Goal: Navigation & Orientation: Find specific page/section

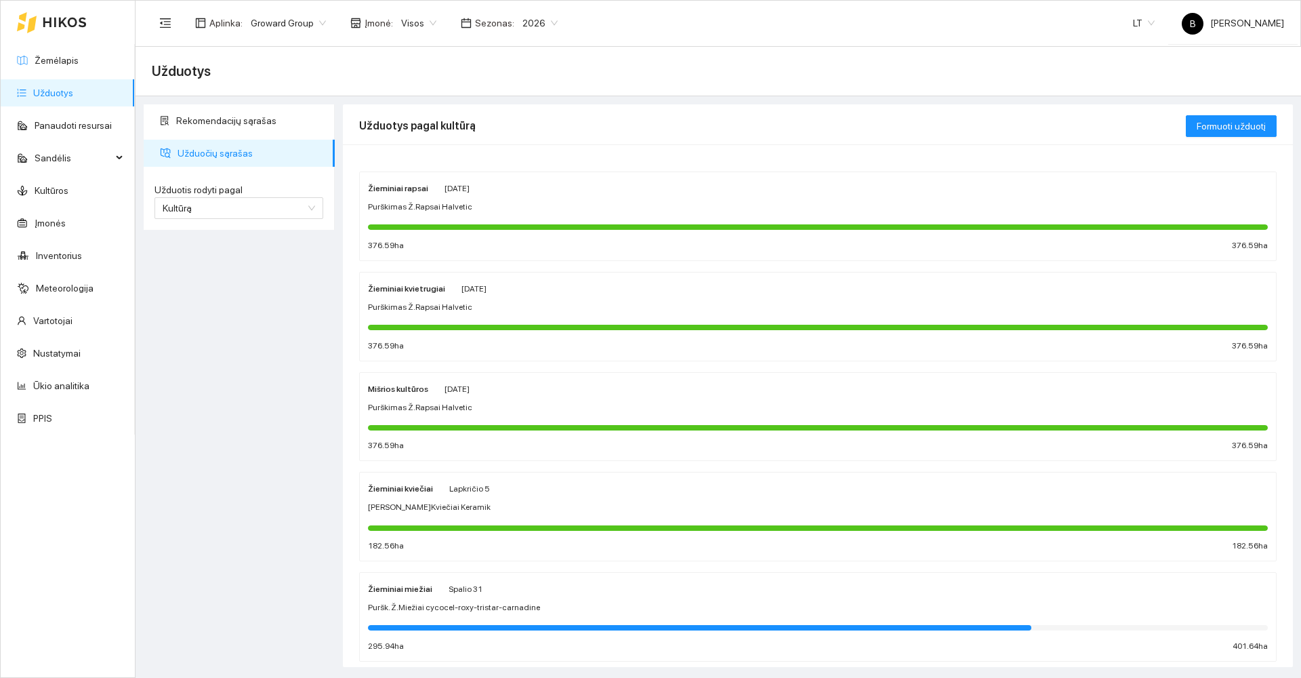
drag, startPoint x: 0, startPoint y: 0, endPoint x: 54, endPoint y: 62, distance: 82.1
click at [54, 62] on link "Žemėlapis" at bounding box center [57, 60] width 44 height 11
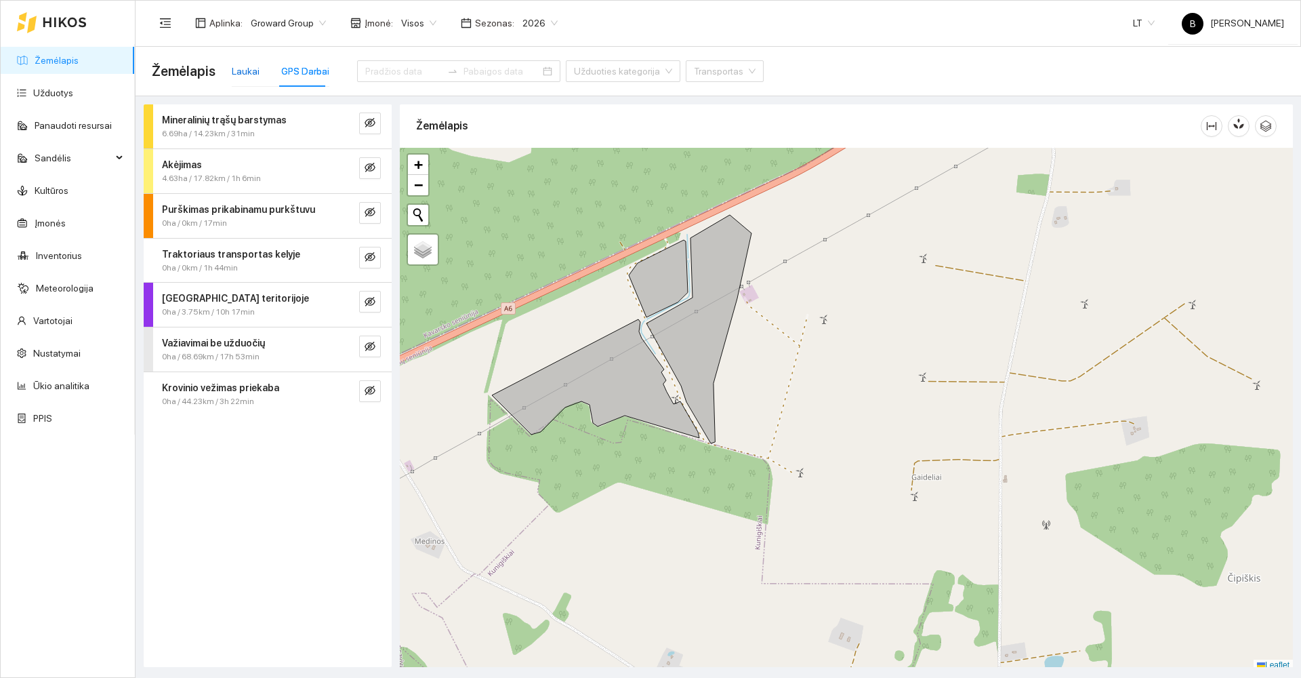
click at [235, 67] on div "Laukai" at bounding box center [246, 71] width 28 height 15
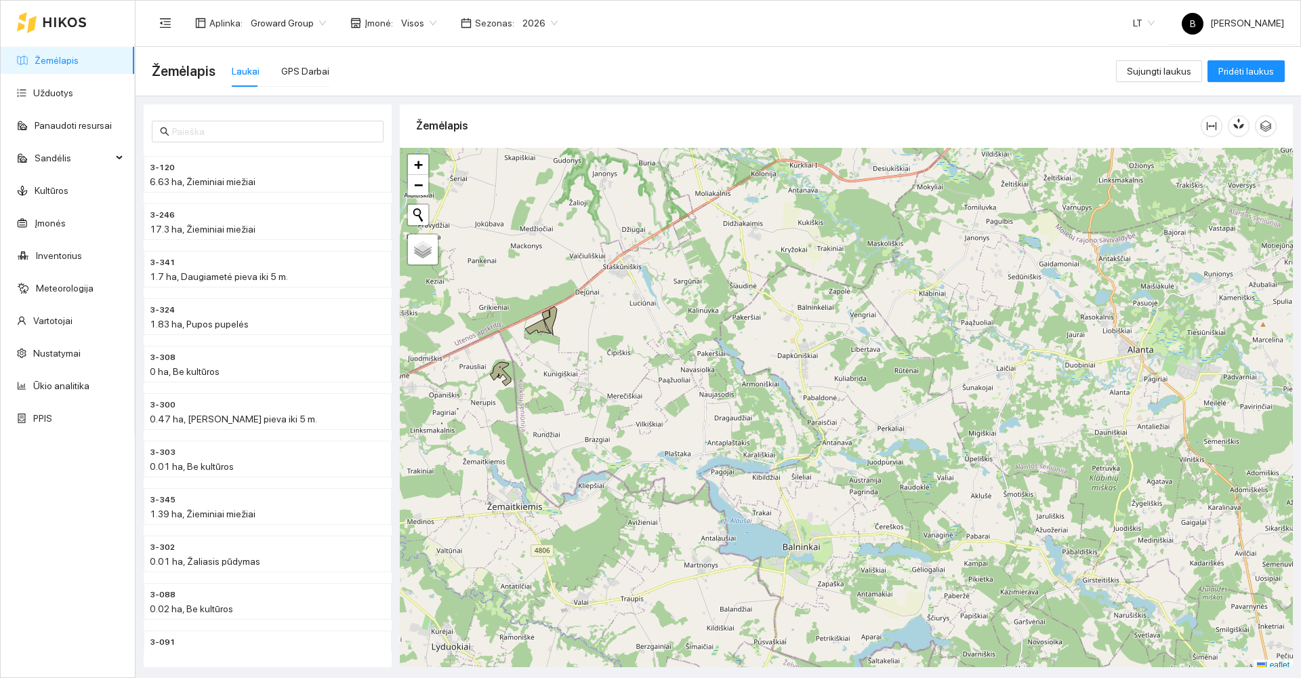
scroll to position [4, 0]
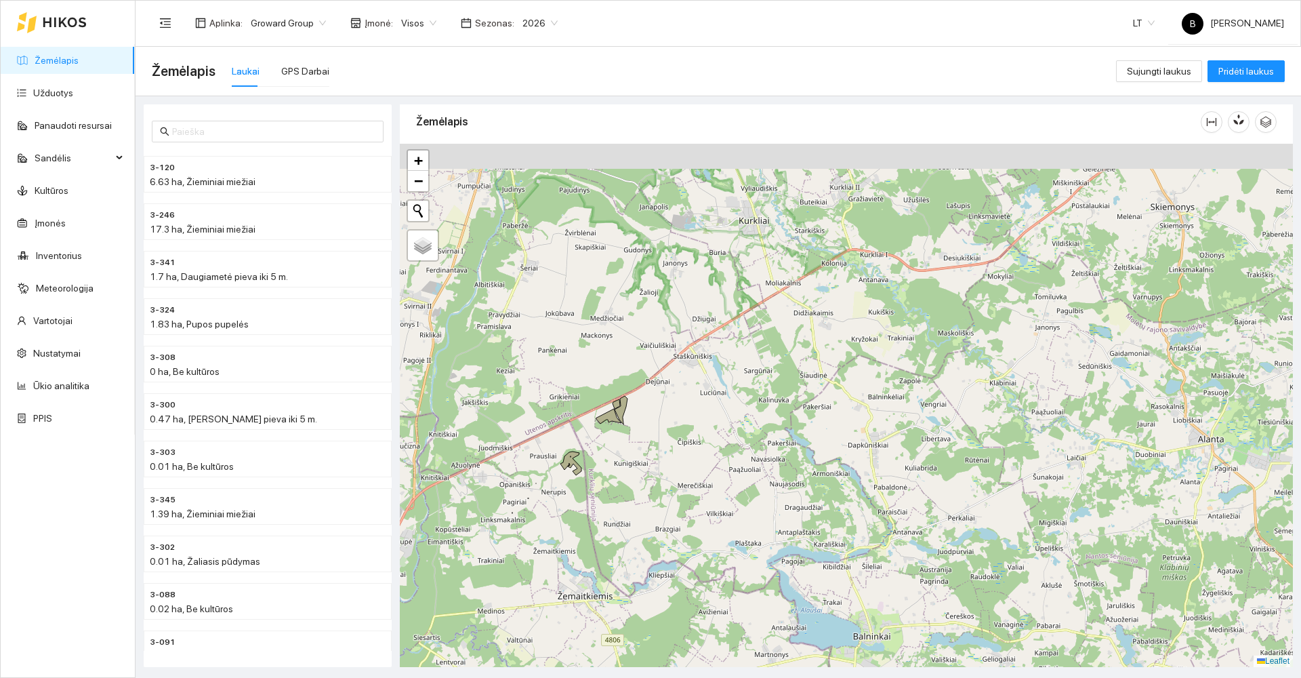
drag, startPoint x: 582, startPoint y: 333, endPoint x: 659, endPoint y: 436, distance: 128.3
click at [659, 436] on div at bounding box center [846, 405] width 893 height 523
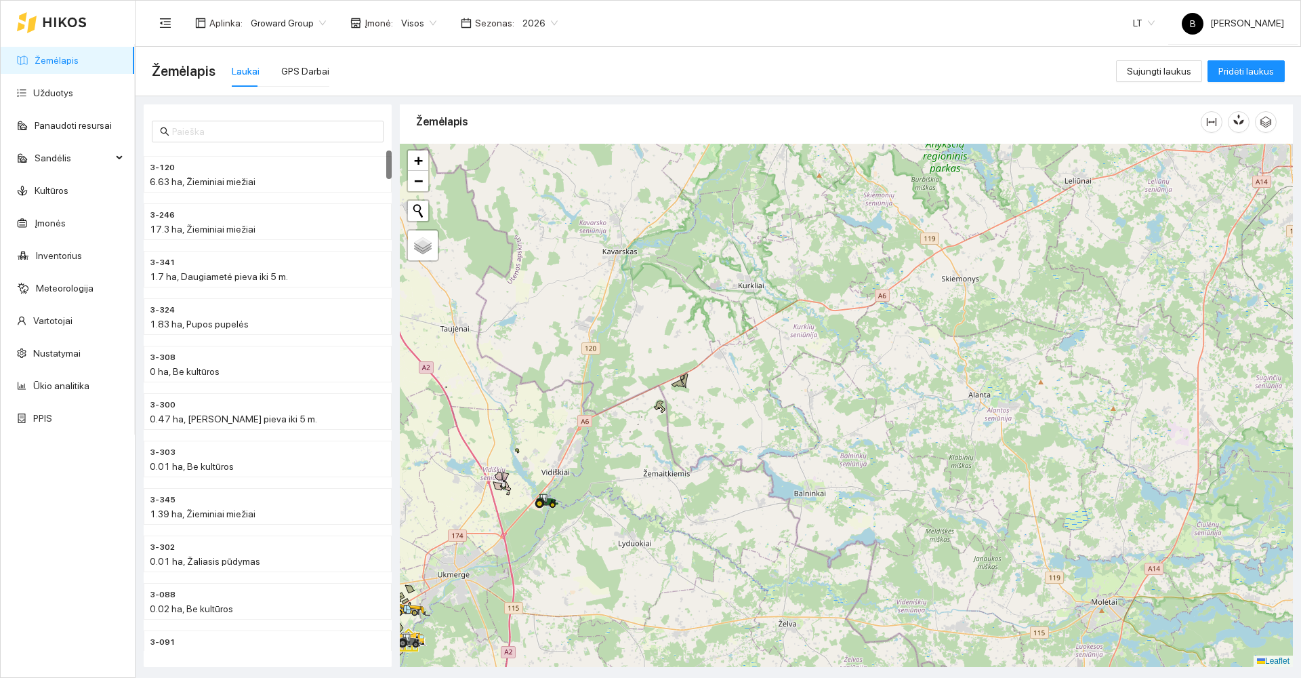
drag, startPoint x: 547, startPoint y: 586, endPoint x: 688, endPoint y: 445, distance: 199.3
click at [688, 445] on div at bounding box center [846, 405] width 893 height 523
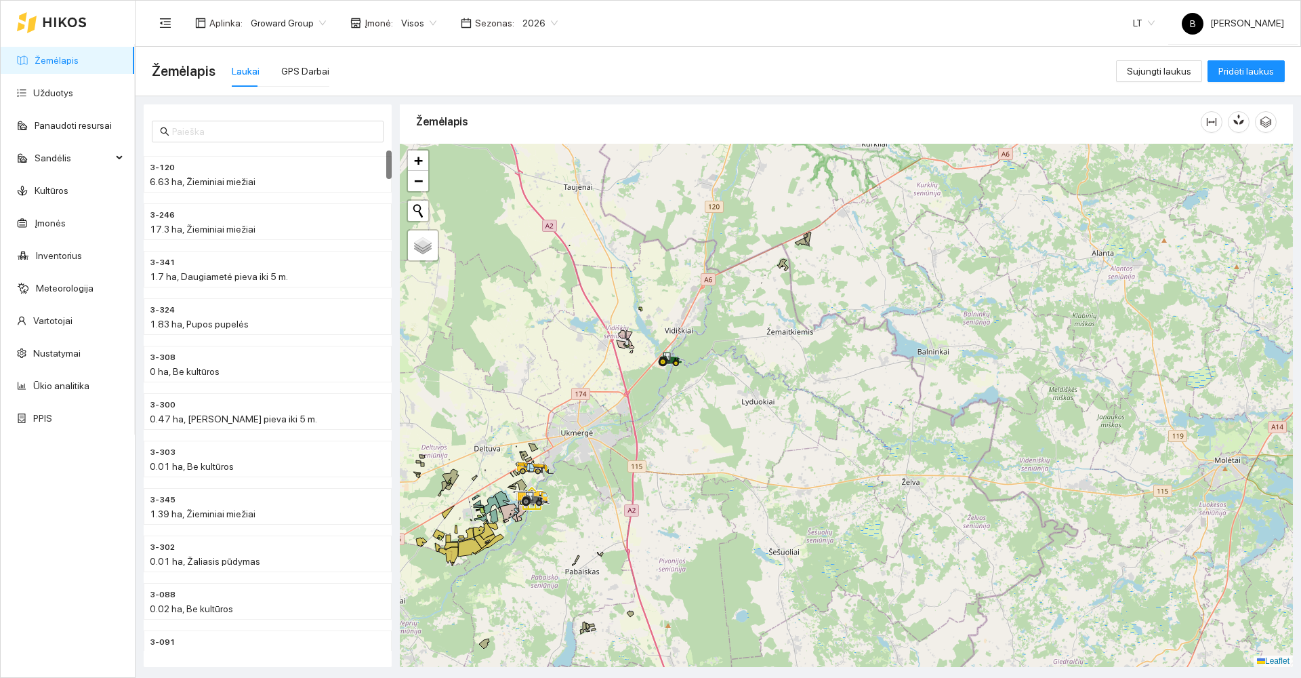
drag, startPoint x: 646, startPoint y: 492, endPoint x: 714, endPoint y: 390, distance: 122.7
click at [714, 390] on div at bounding box center [846, 405] width 893 height 523
